Goal: Use online tool/utility: Utilize a website feature to perform a specific function

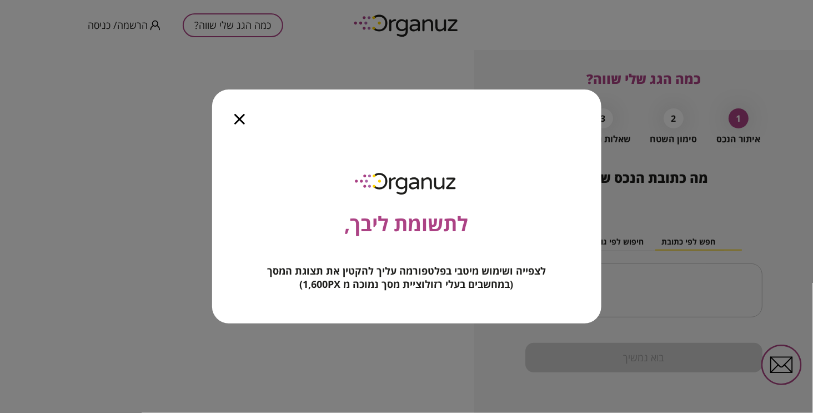
click at [241, 114] on icon "button" at bounding box center [239, 119] width 11 height 11
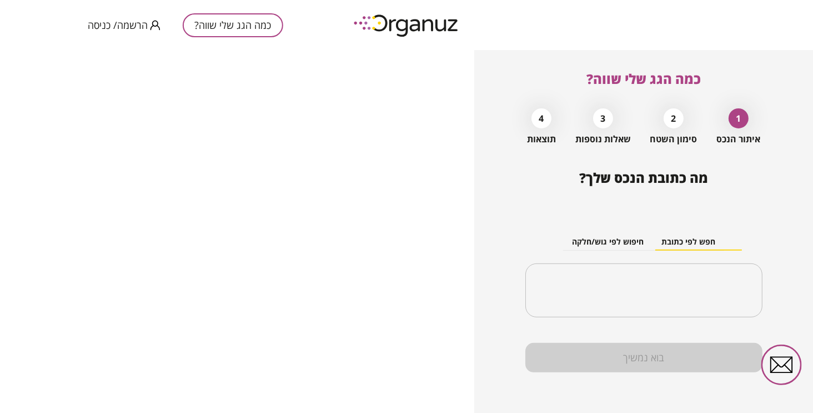
click at [256, 23] on button "כמה הגג שלי שווה?" at bounding box center [233, 25] width 101 height 24
click at [691, 304] on input "text" at bounding box center [648, 291] width 202 height 28
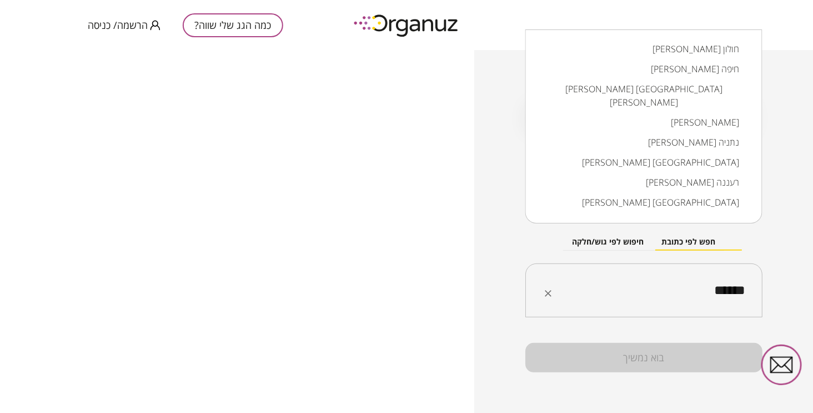
scroll to position [62, 0]
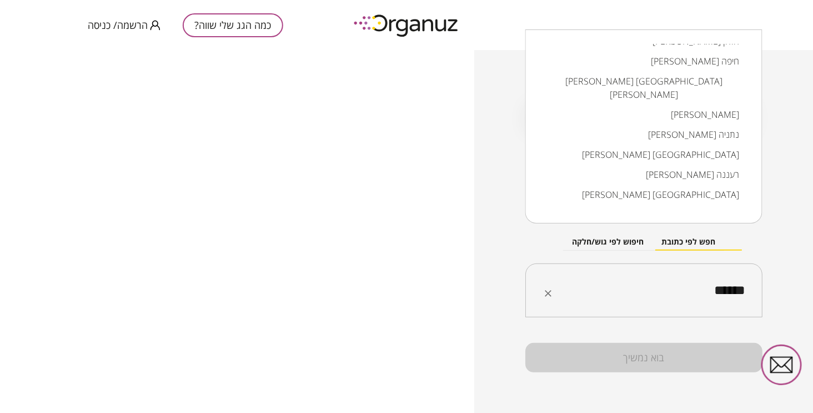
click at [720, 204] on li "[PERSON_NAME] [GEOGRAPHIC_DATA]" at bounding box center [644, 194] width 208 height 20
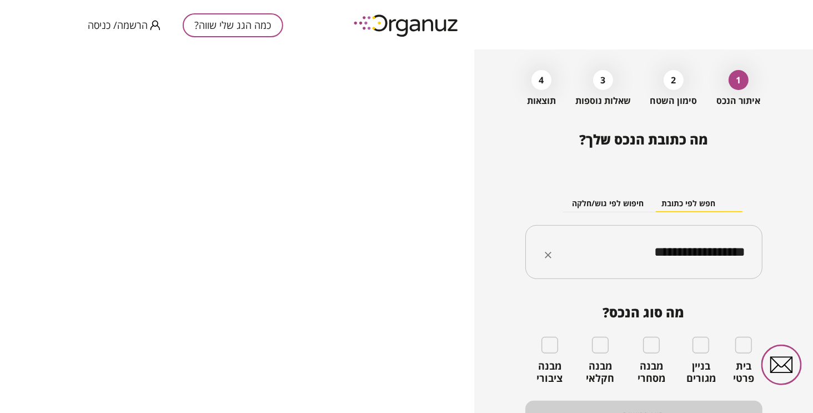
scroll to position [70, 0]
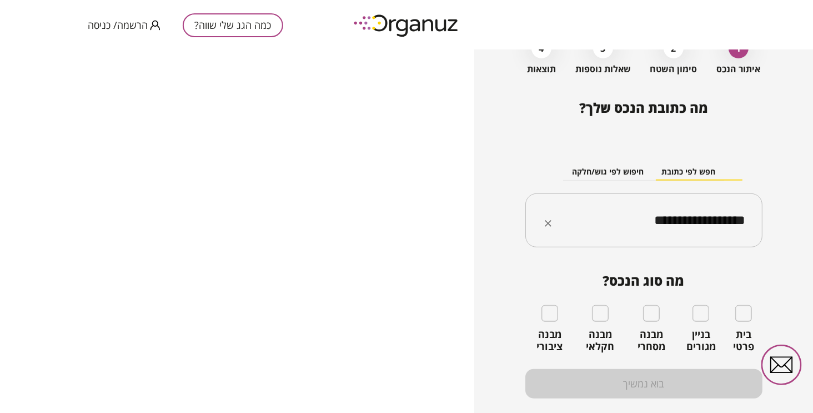
type input "**********"
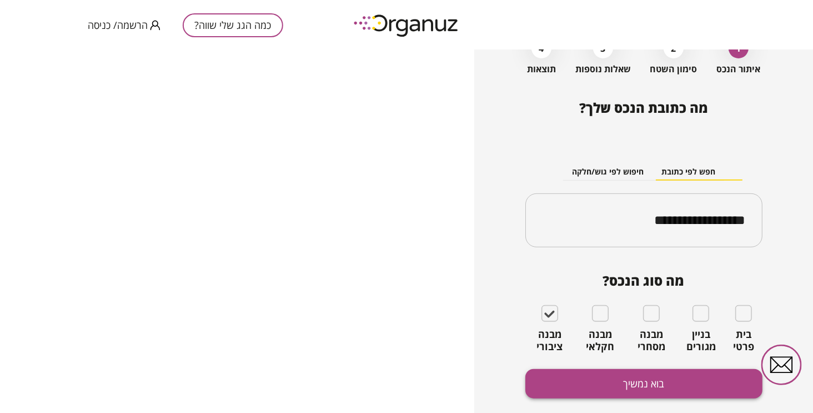
click at [668, 398] on button "בוא נמשיך" at bounding box center [643, 383] width 237 height 29
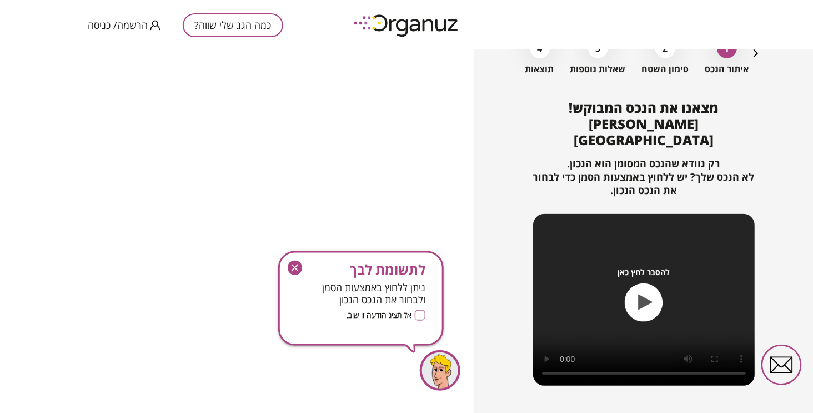
click at [300, 275] on icon "button" at bounding box center [295, 268] width 14 height 14
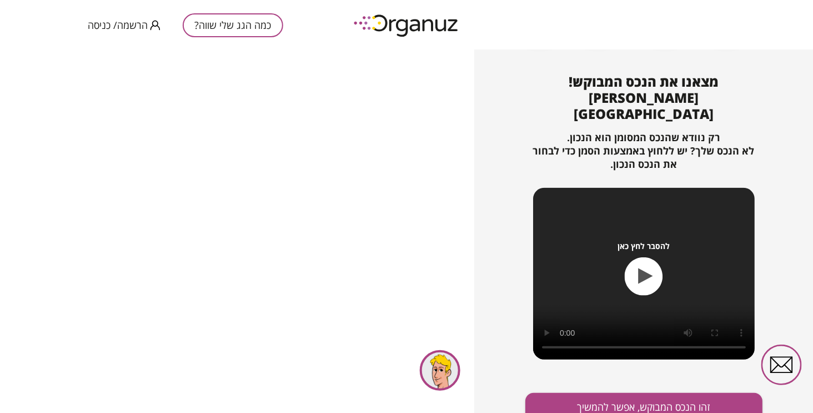
scroll to position [122, 0]
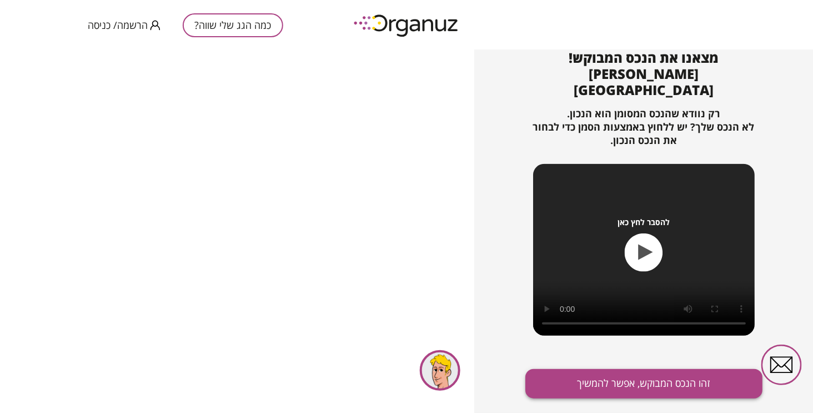
click at [689, 398] on button "זהו הנכס המבוקש, אפשר להמשיך" at bounding box center [643, 383] width 237 height 29
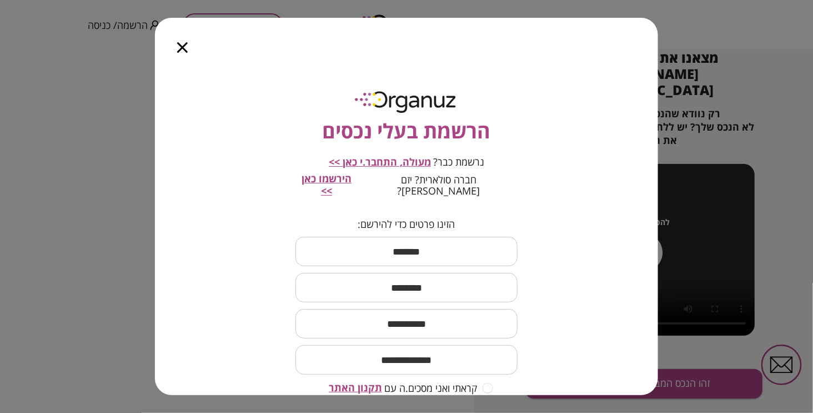
click at [185, 44] on icon "button" at bounding box center [182, 47] width 11 height 11
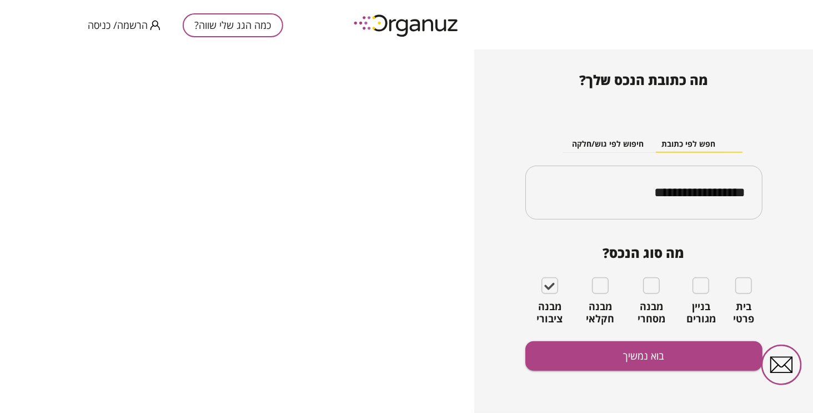
scroll to position [70, 0]
